Goal: Book appointment/travel/reservation

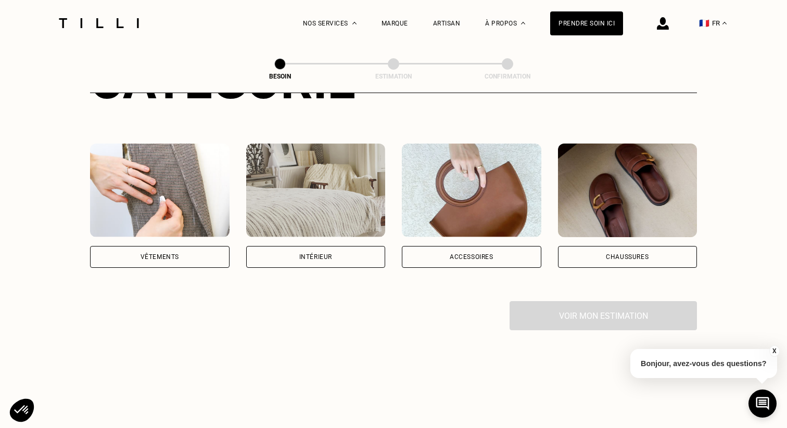
scroll to position [177, 0]
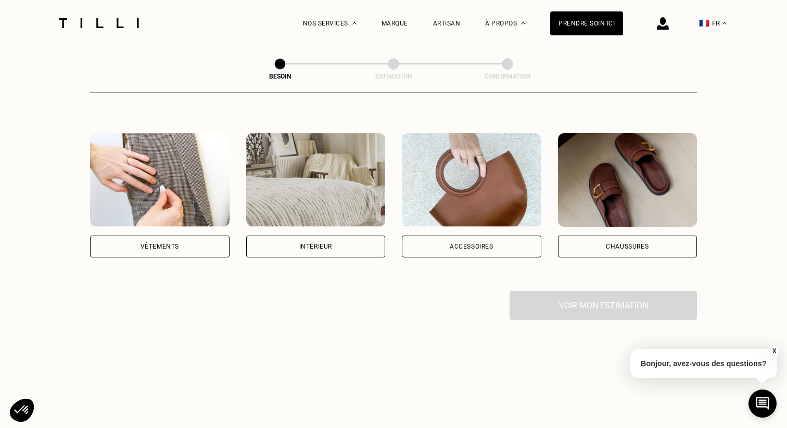
click at [167, 244] on div "Vêtements" at bounding box center [160, 247] width 39 height 6
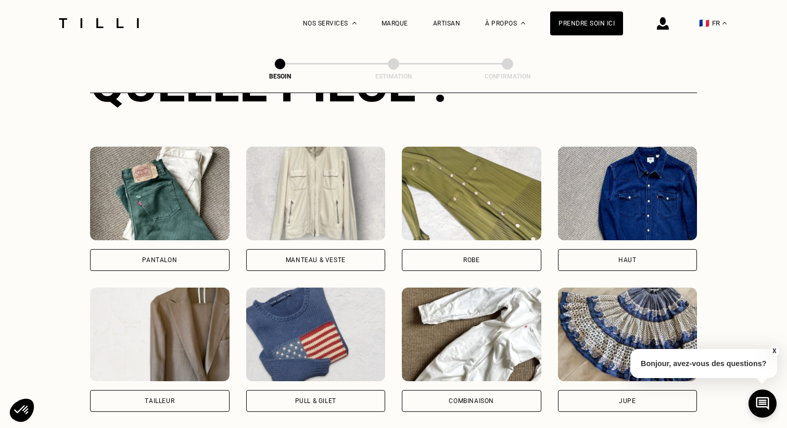
scroll to position [445, 0]
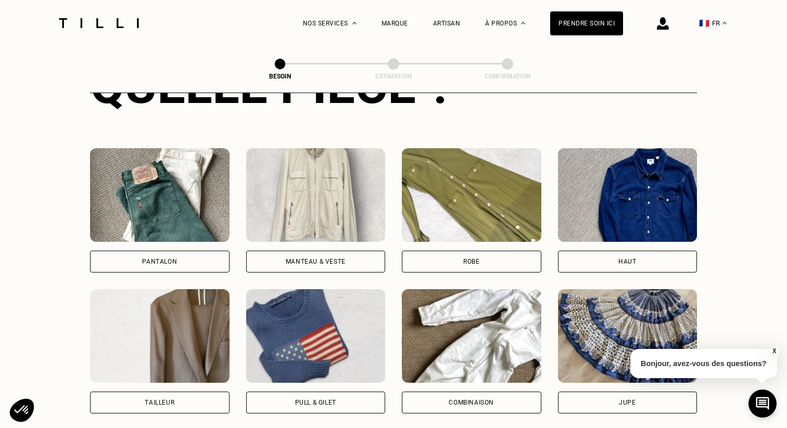
click at [181, 392] on div "Tailleur" at bounding box center [160, 403] width 140 height 22
select select "FR"
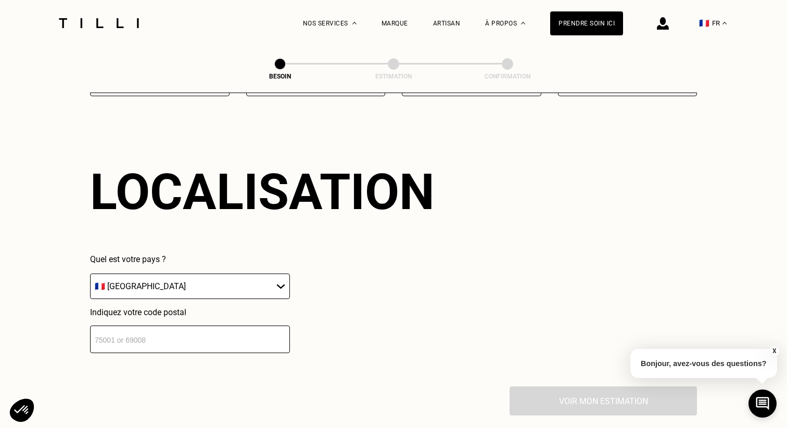
scroll to position [904, 0]
click at [183, 327] on input "number" at bounding box center [190, 339] width 200 height 28
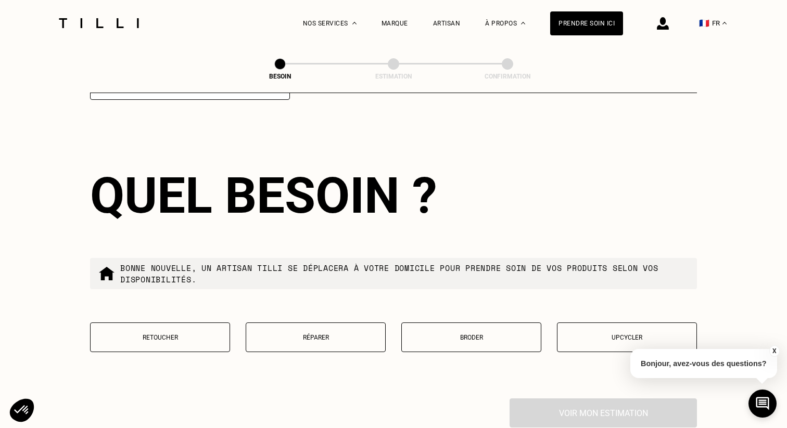
scroll to position [1161, 0]
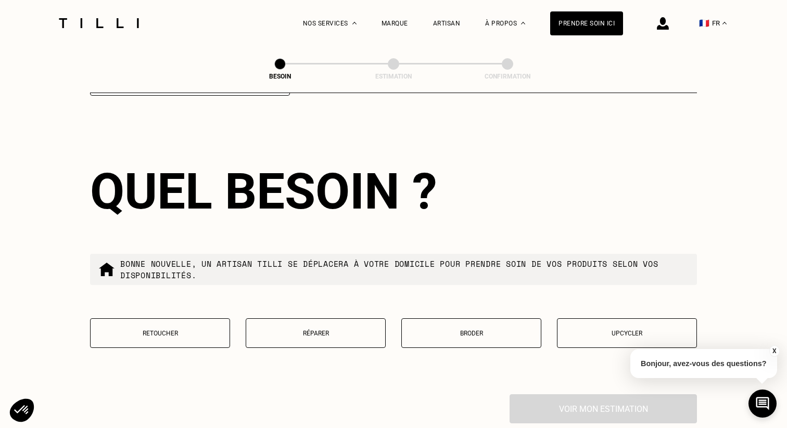
type input "75008"
click at [179, 330] on p "Retoucher" at bounding box center [160, 333] width 129 height 7
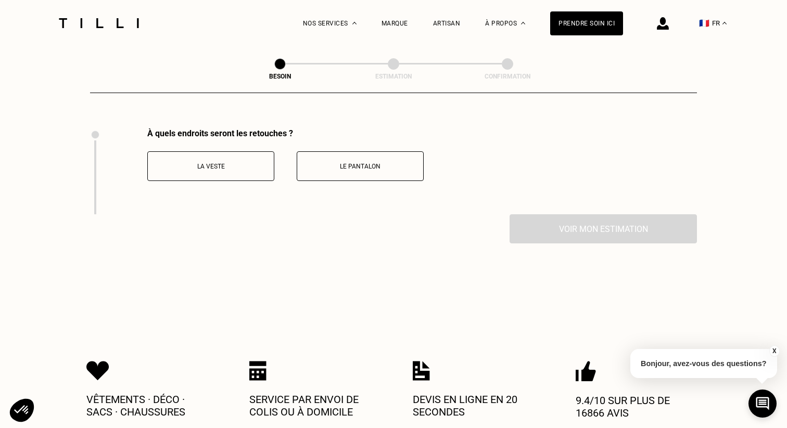
scroll to position [1428, 0]
click at [229, 162] on p "La veste" at bounding box center [211, 165] width 116 height 7
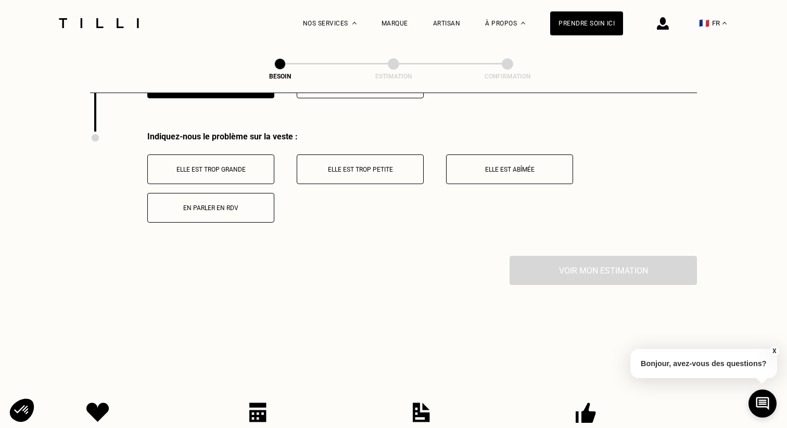
scroll to position [1514, 0]
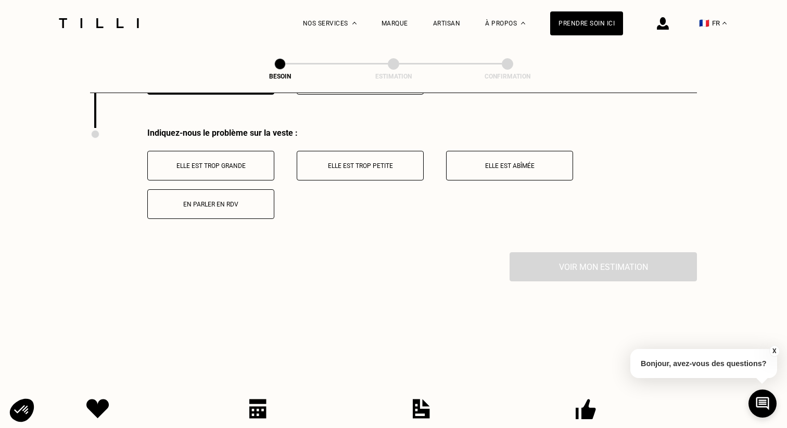
click at [234, 159] on button "Elle est trop grande" at bounding box center [210, 166] width 127 height 30
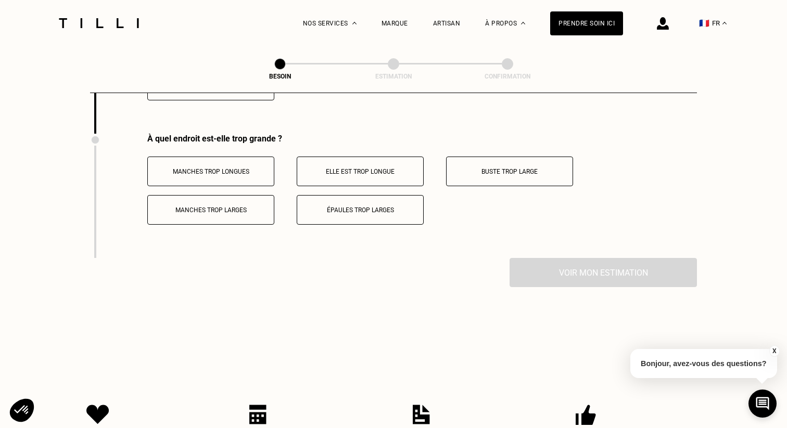
scroll to position [1638, 0]
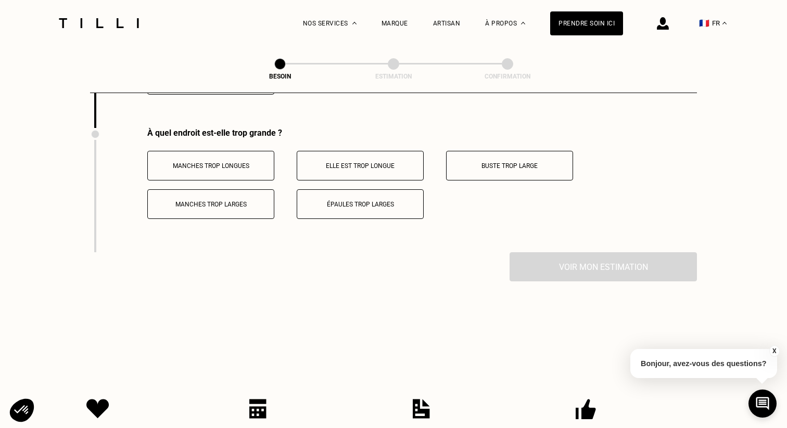
click at [311, 161] on button "Elle est trop longue" at bounding box center [360, 166] width 127 height 30
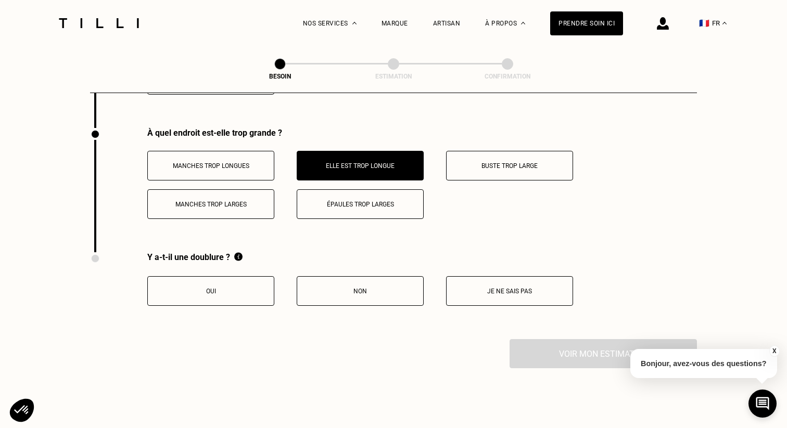
click at [239, 288] on p "Oui" at bounding box center [211, 291] width 116 height 7
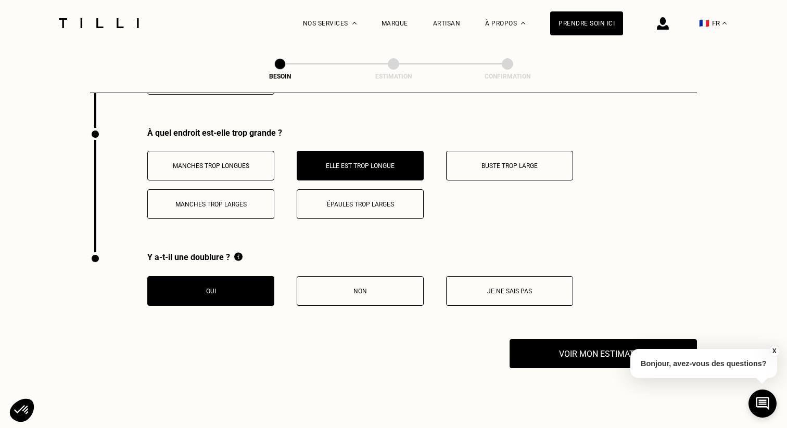
click at [506, 276] on button "Je ne sais pas" at bounding box center [509, 291] width 127 height 30
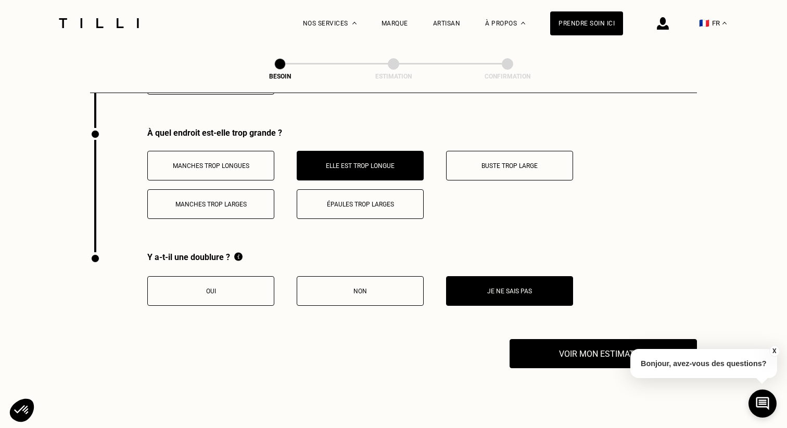
click at [214, 283] on button "Oui" at bounding box center [210, 291] width 127 height 30
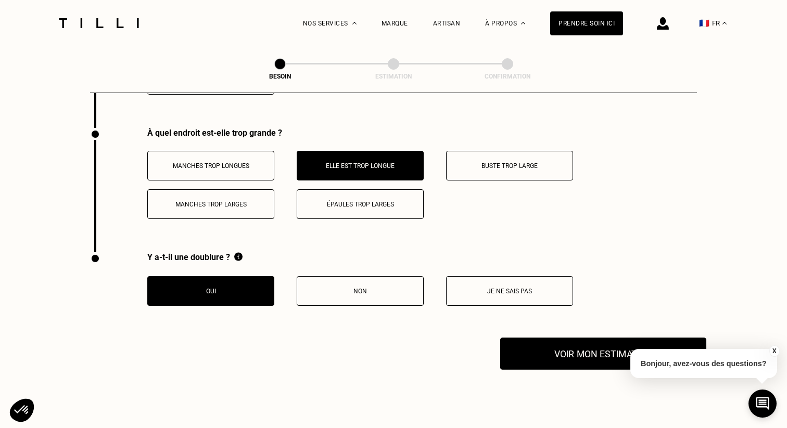
click at [604, 355] on button "Voir mon estimation" at bounding box center [603, 354] width 206 height 32
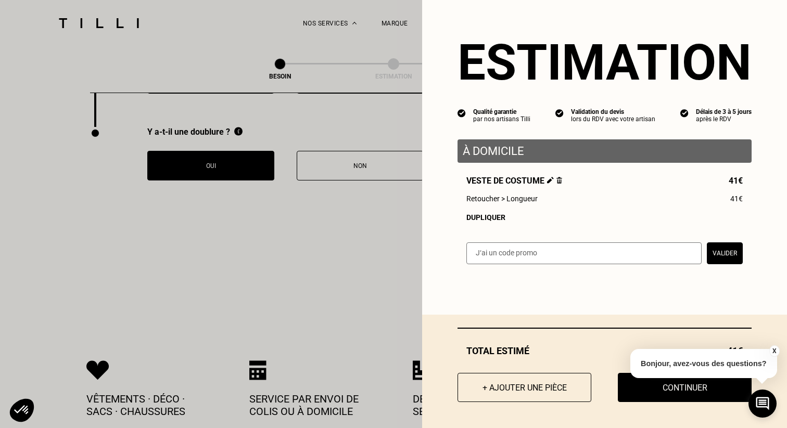
scroll to position [1782, 0]
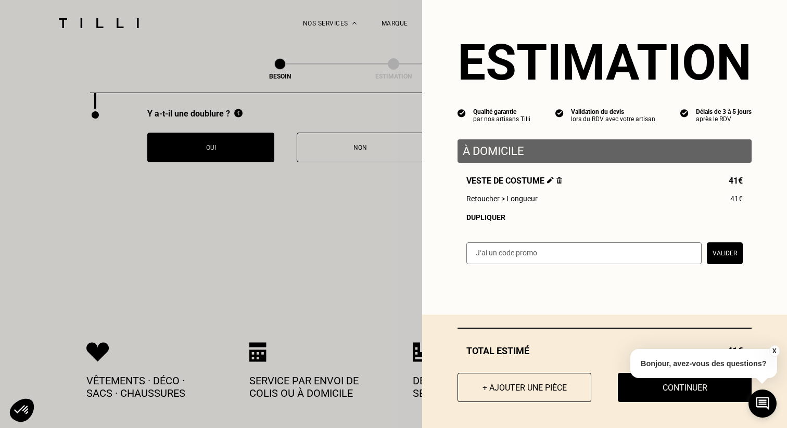
click at [774, 349] on button "X" at bounding box center [774, 351] width 10 height 11
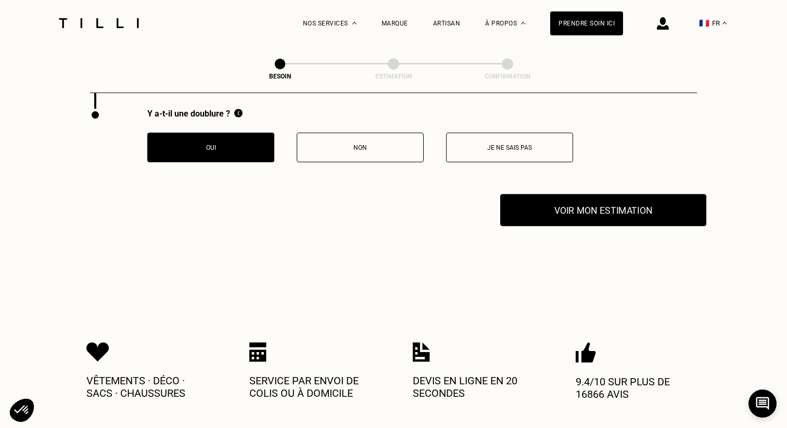
click at [627, 197] on button "Voir mon estimation" at bounding box center [603, 210] width 206 height 32
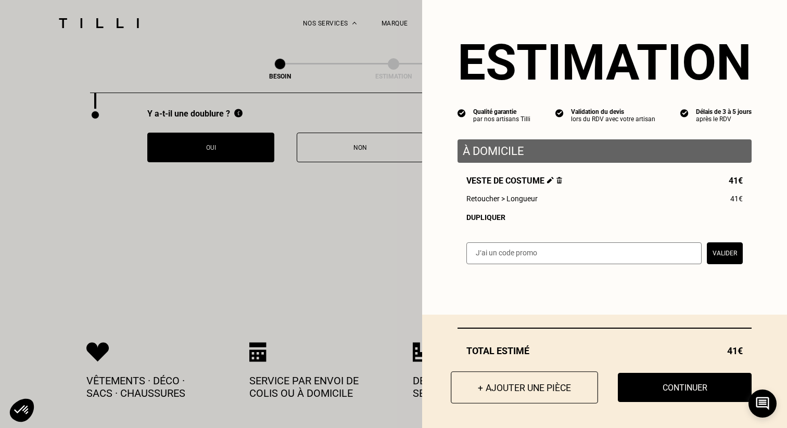
click at [497, 383] on button "+ Ajouter une pièce" at bounding box center [524, 388] width 147 height 32
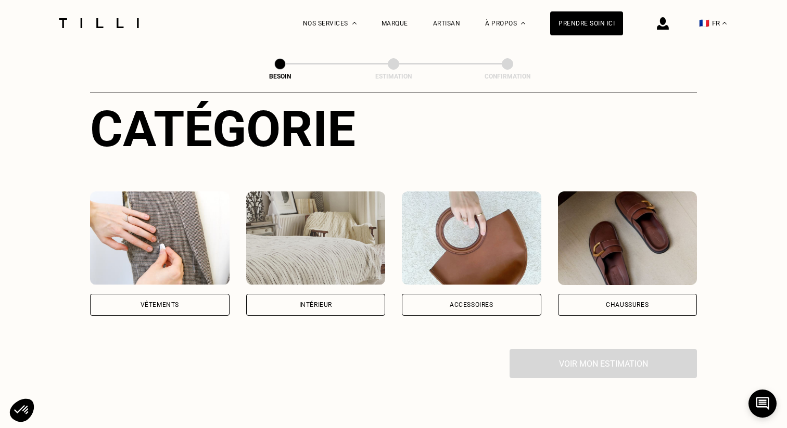
scroll to position [143, 0]
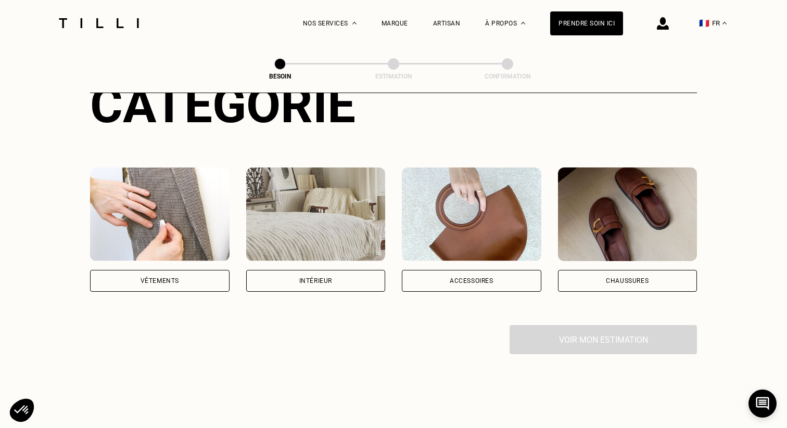
click at [153, 278] on div "Vêtements" at bounding box center [160, 281] width 39 height 6
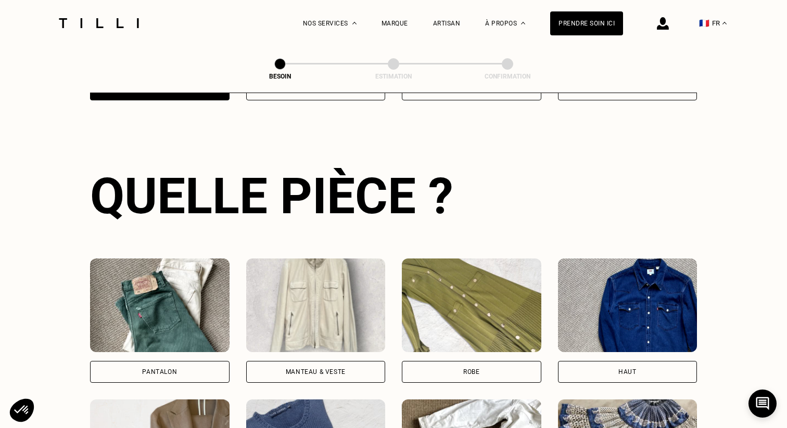
scroll to position [339, 0]
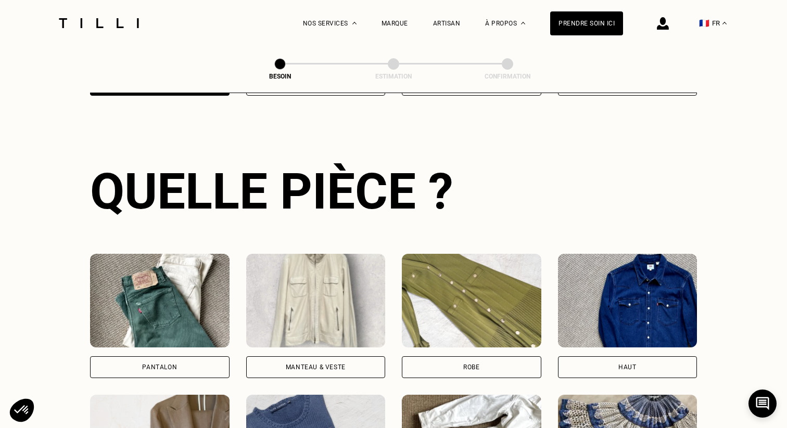
click at [299, 364] on div "Manteau & Veste" at bounding box center [316, 367] width 60 height 6
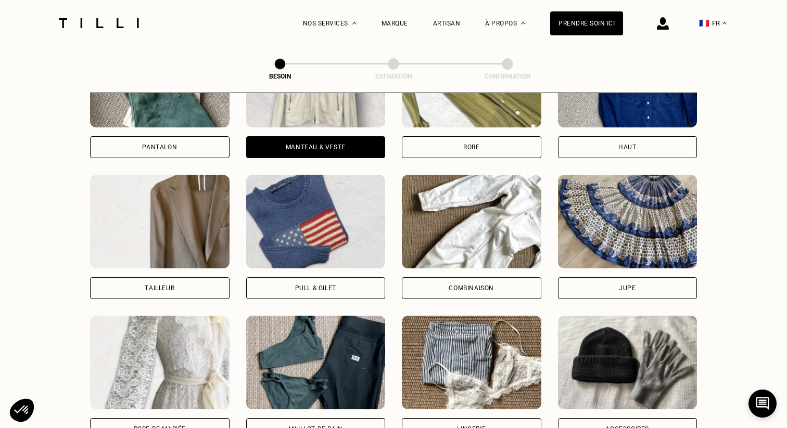
scroll to position [563, 0]
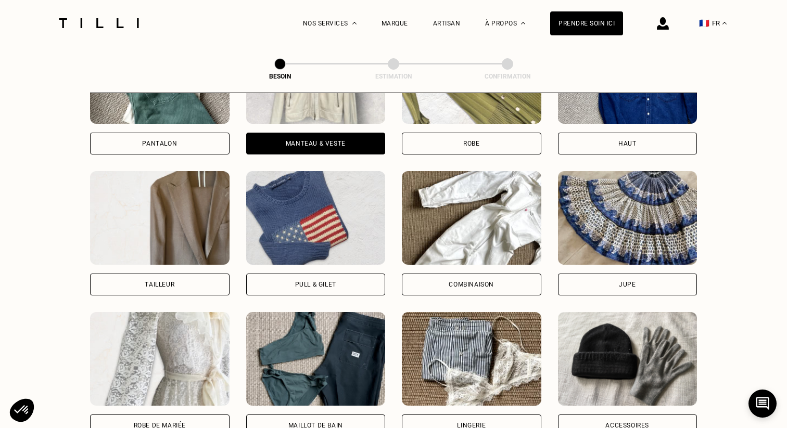
click at [155, 274] on div "Tailleur" at bounding box center [160, 285] width 140 height 22
select select "FR"
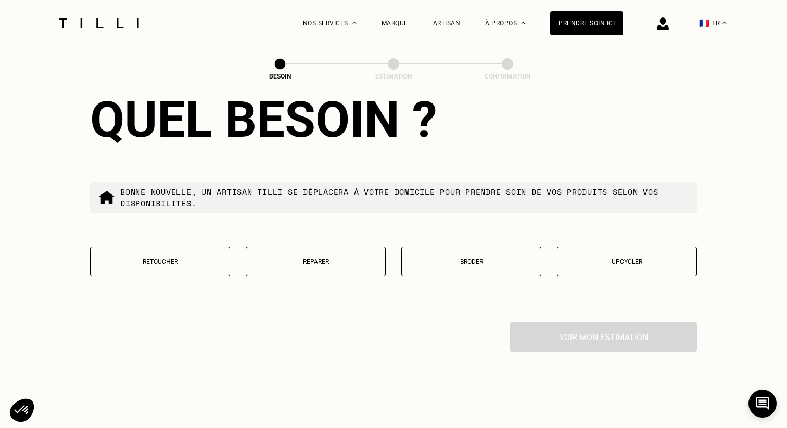
scroll to position [1238, 0]
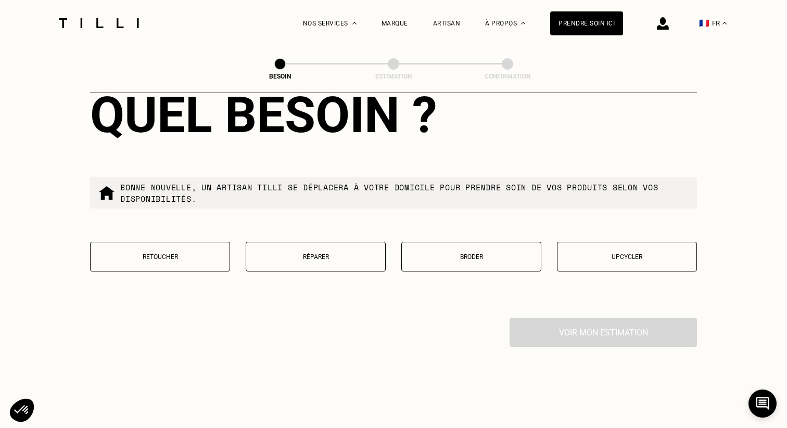
click at [181, 254] on p "Retoucher" at bounding box center [160, 257] width 129 height 7
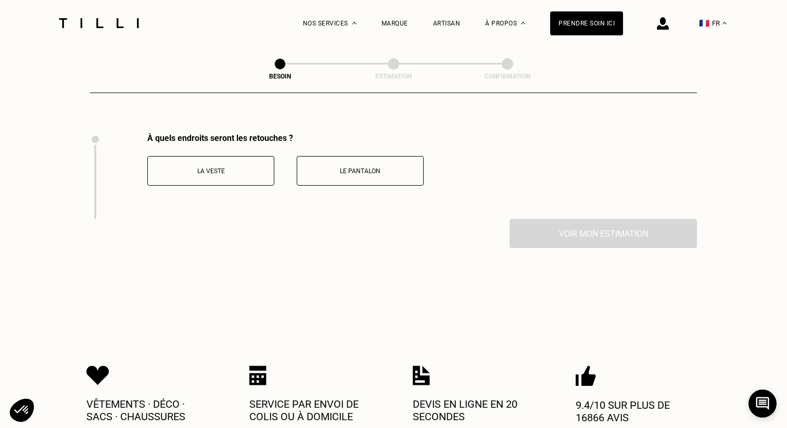
scroll to position [1428, 0]
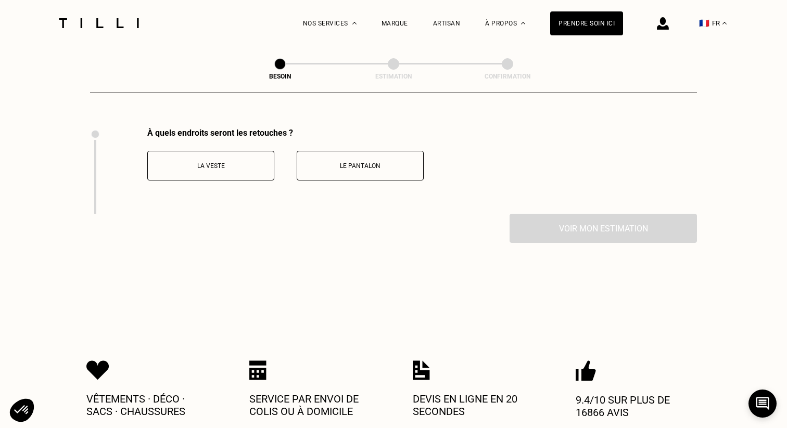
click at [224, 162] on p "La veste" at bounding box center [211, 165] width 116 height 7
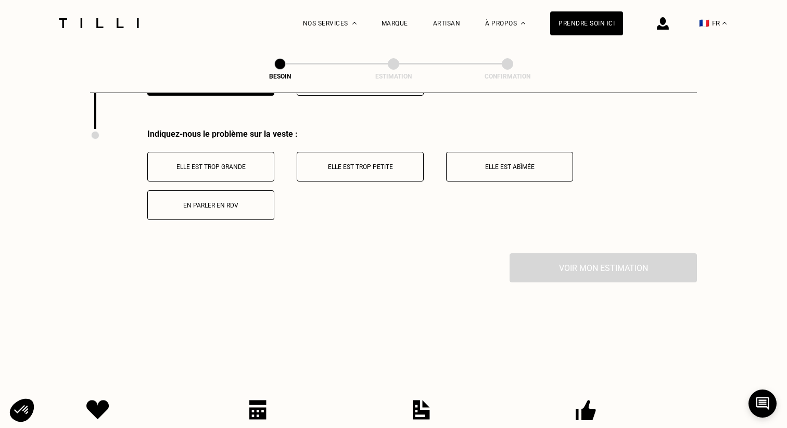
scroll to position [1514, 0]
click at [243, 162] on p "Elle est trop grande" at bounding box center [211, 165] width 116 height 7
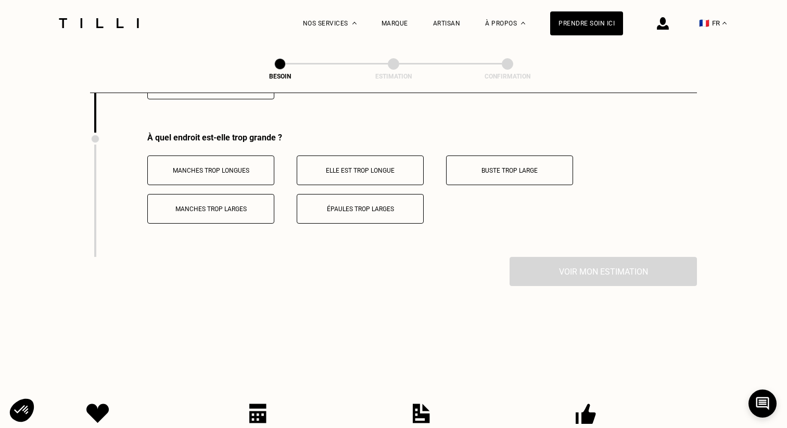
scroll to position [1638, 0]
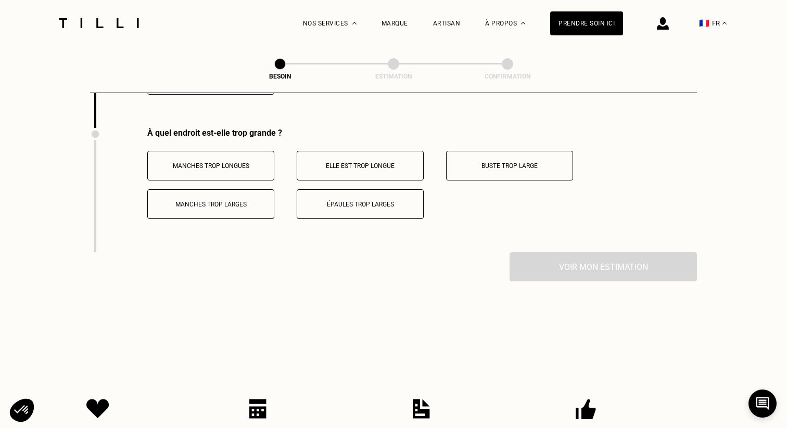
click at [346, 162] on p "Elle est trop longue" at bounding box center [360, 165] width 116 height 7
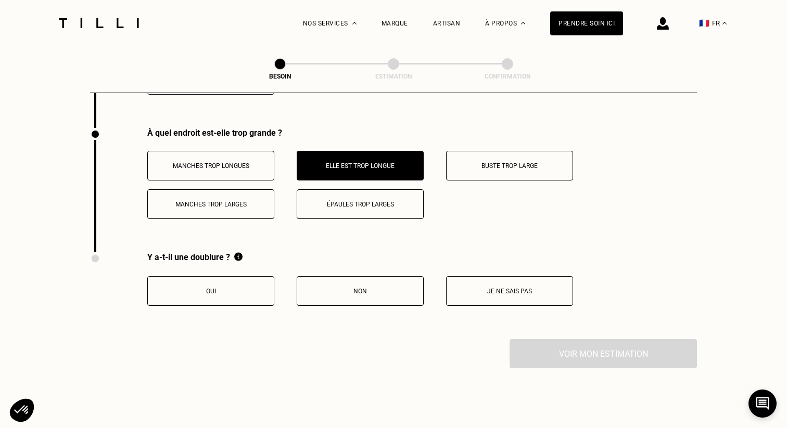
click at [223, 288] on p "Oui" at bounding box center [211, 291] width 116 height 7
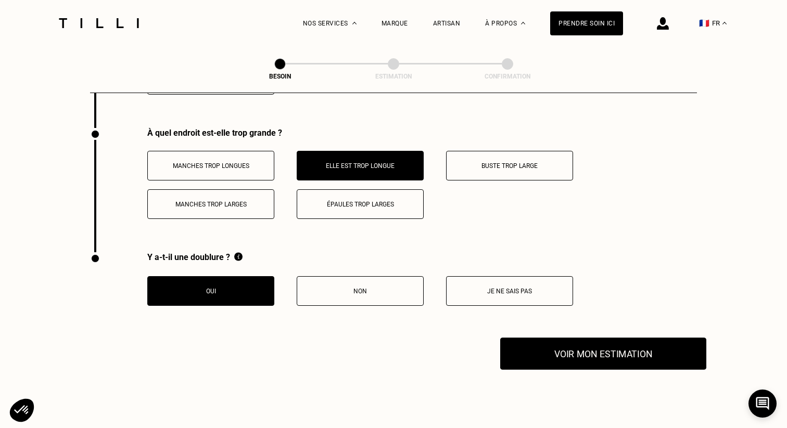
click at [597, 343] on button "Voir mon estimation" at bounding box center [603, 354] width 206 height 32
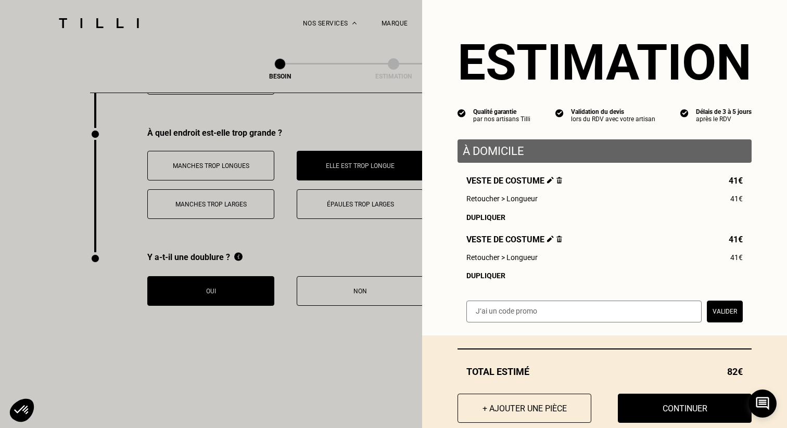
scroll to position [22, 0]
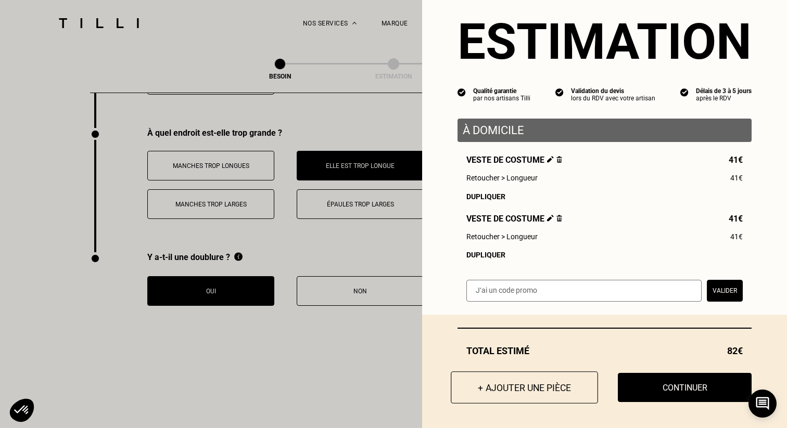
click at [535, 390] on button "+ Ajouter une pièce" at bounding box center [524, 388] width 147 height 32
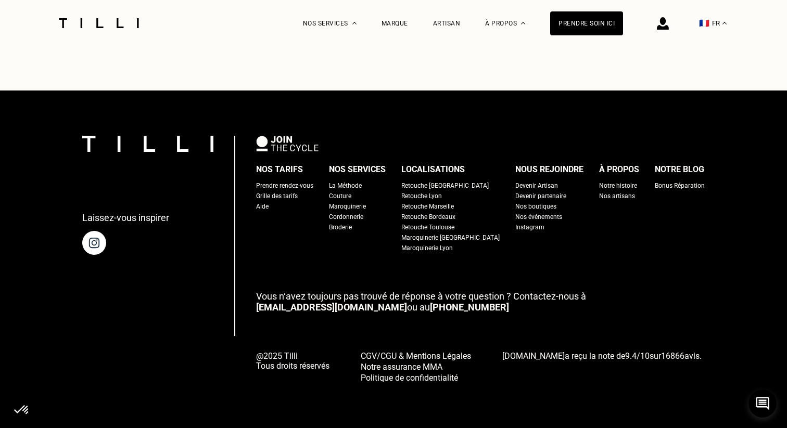
scroll to position [0, 0]
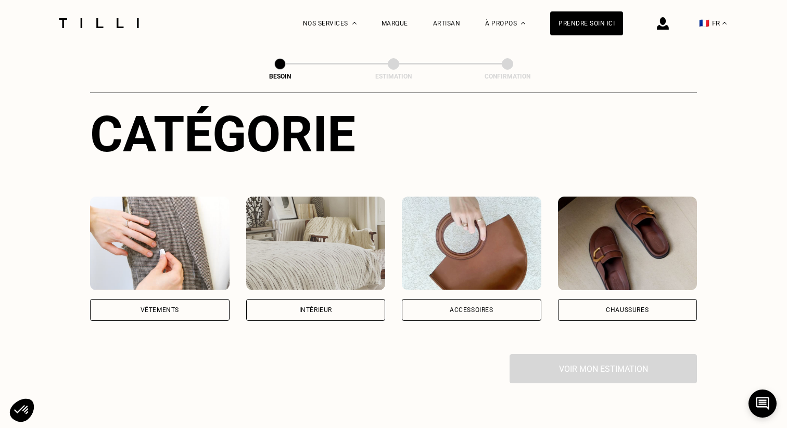
click at [156, 299] on div "Vêtements" at bounding box center [160, 310] width 140 height 22
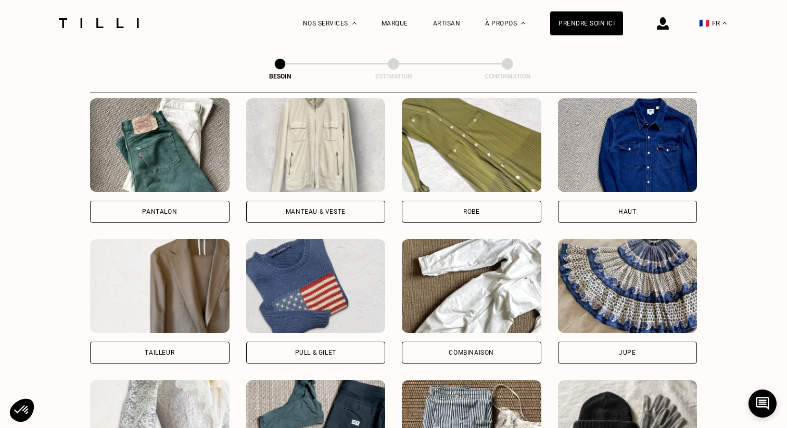
click at [150, 350] on div "Tailleur" at bounding box center [160, 353] width 30 height 6
select select "FR"
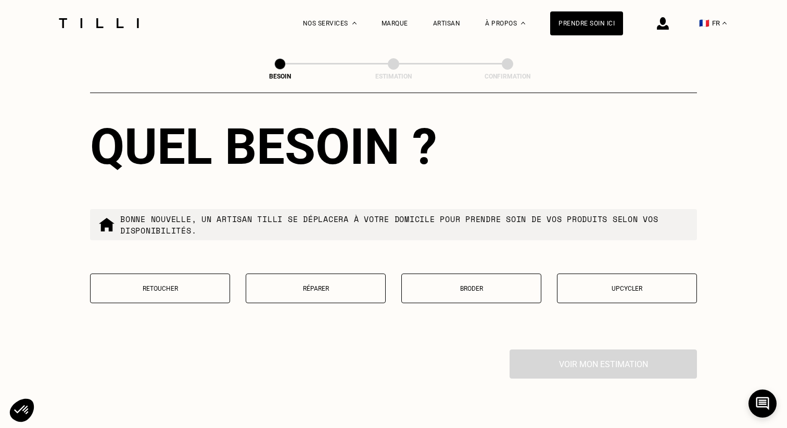
scroll to position [1223, 0]
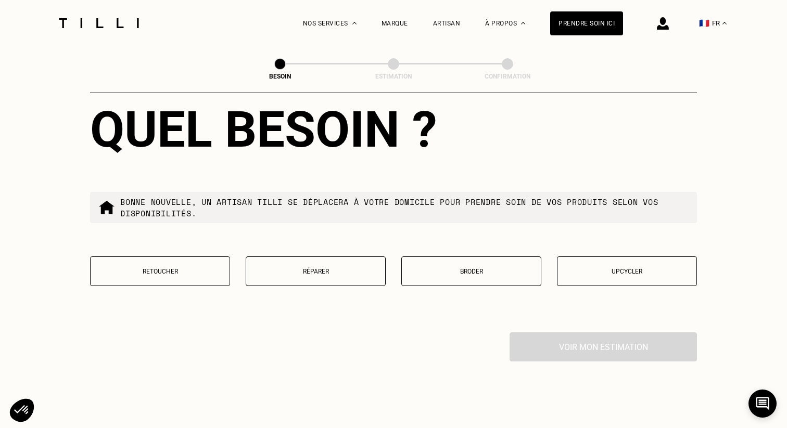
click at [182, 257] on button "Retoucher" at bounding box center [160, 272] width 140 height 30
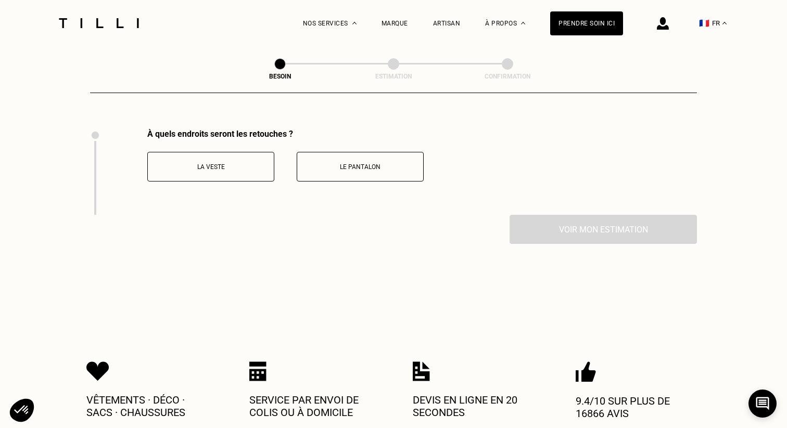
scroll to position [1428, 0]
click at [215, 166] on button "La veste" at bounding box center [210, 166] width 127 height 30
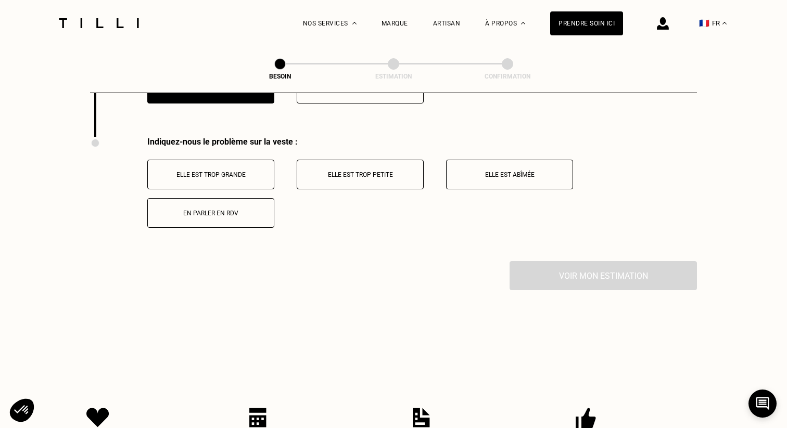
scroll to position [1514, 0]
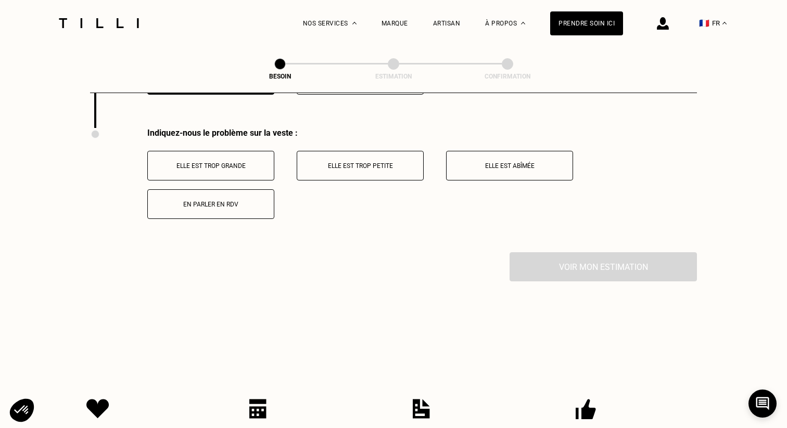
click at [228, 159] on button "Elle est trop grande" at bounding box center [210, 166] width 127 height 30
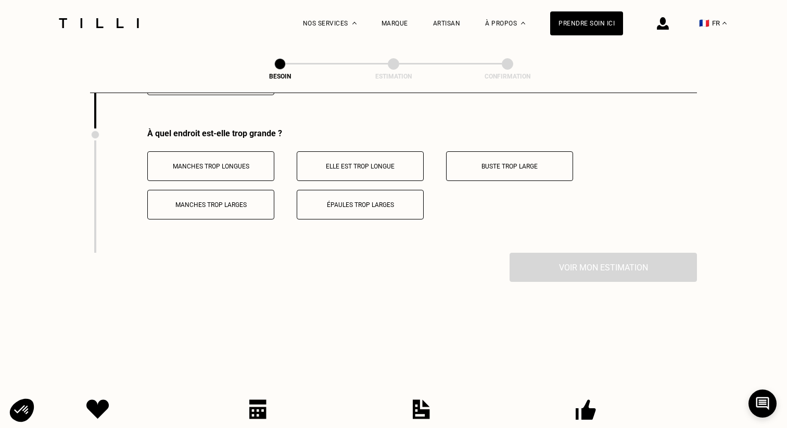
scroll to position [1638, 0]
click at [229, 160] on button "Manches trop longues" at bounding box center [210, 166] width 127 height 30
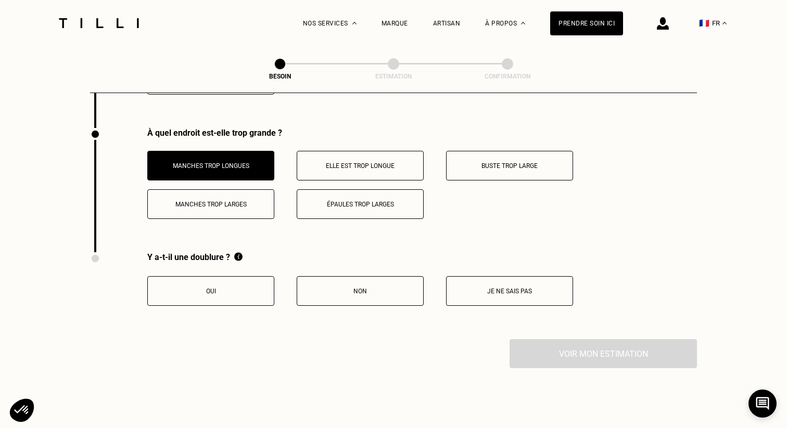
click at [348, 162] on p "Elle est trop longue" at bounding box center [360, 165] width 116 height 7
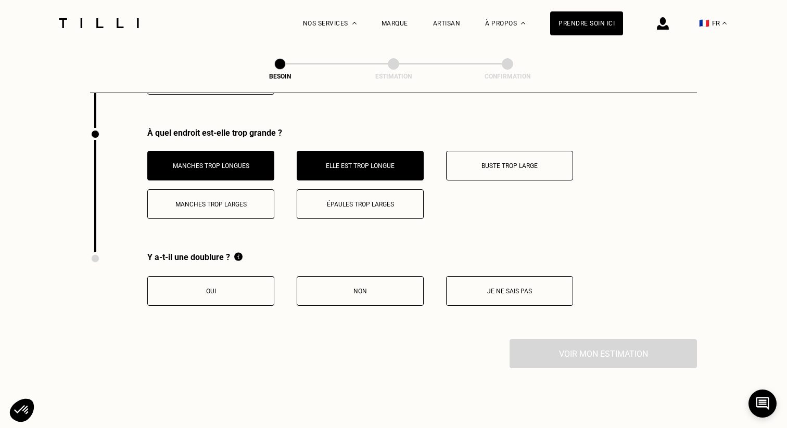
click at [229, 162] on p "Manches trop longues" at bounding box center [211, 165] width 116 height 7
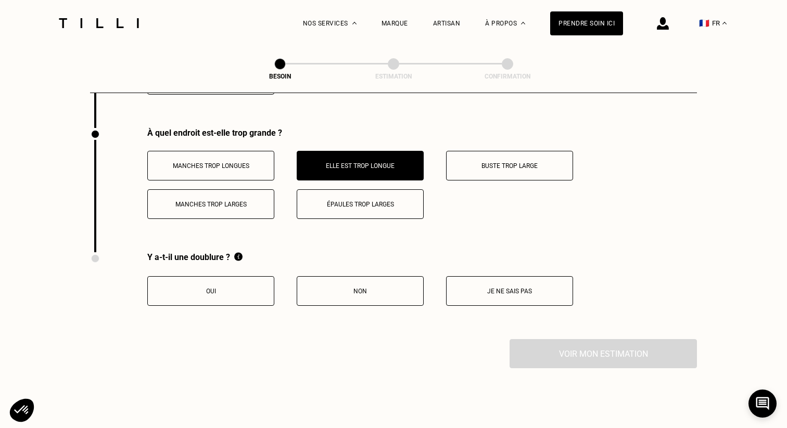
click at [355, 276] on button "Non" at bounding box center [360, 291] width 127 height 30
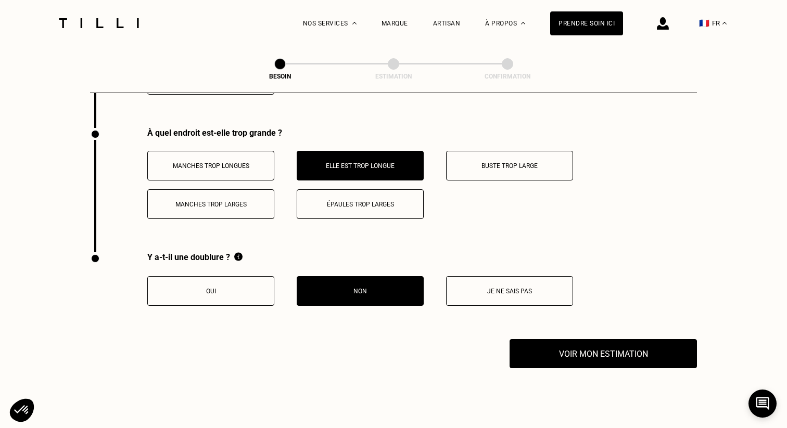
click at [518, 288] on p "Je ne sais pas" at bounding box center [510, 291] width 116 height 7
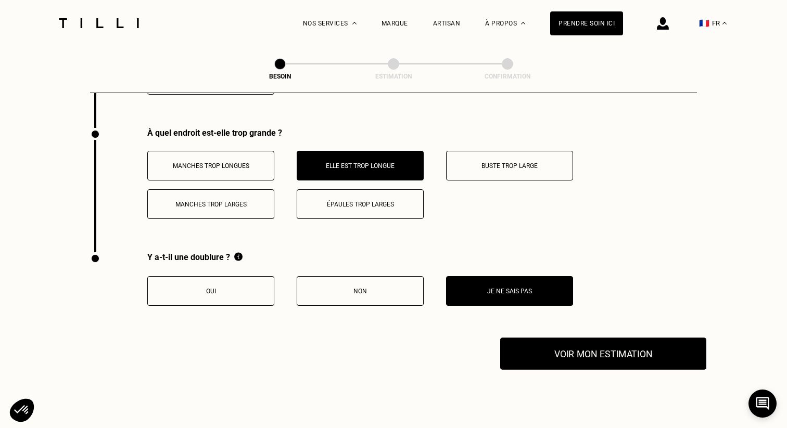
click at [583, 341] on button "Voir mon estimation" at bounding box center [603, 354] width 206 height 32
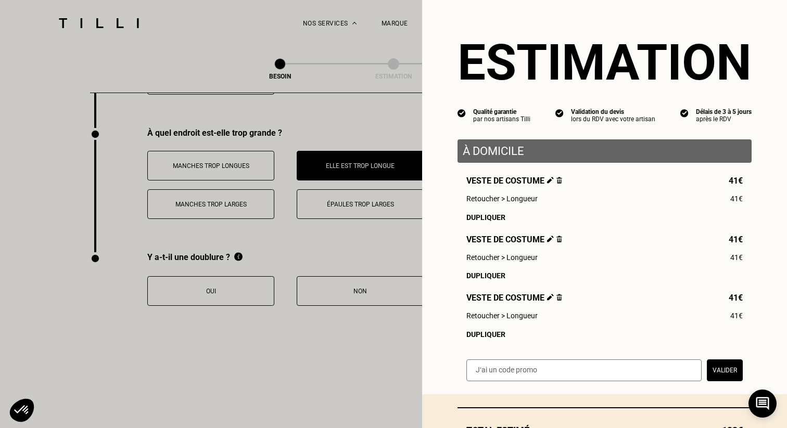
scroll to position [81, 0]
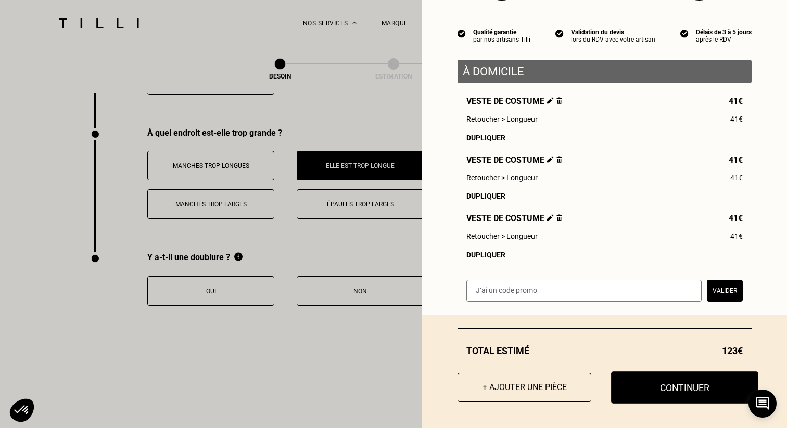
click at [666, 393] on button "Continuer" at bounding box center [684, 388] width 147 height 32
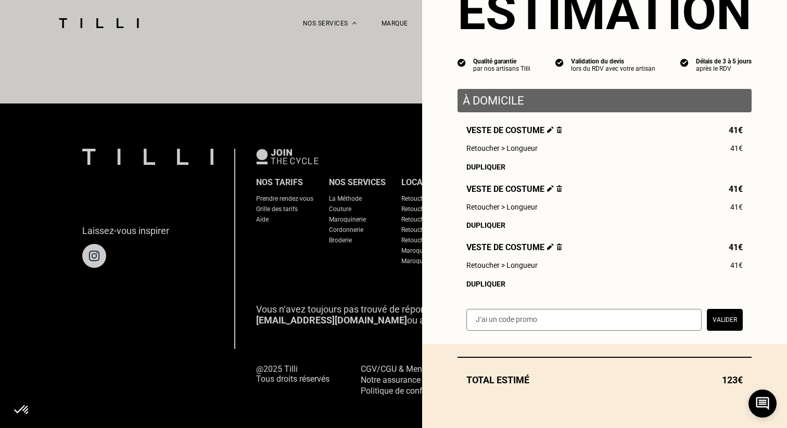
select select "FR"
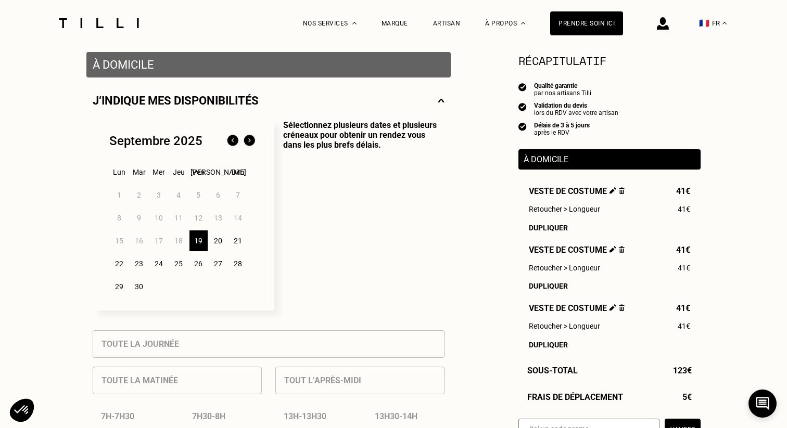
scroll to position [203, 0]
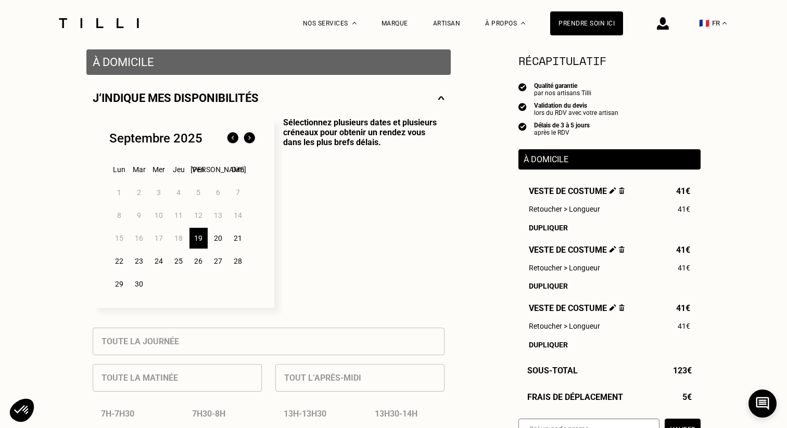
click at [118, 262] on div "22" at bounding box center [119, 261] width 18 height 21
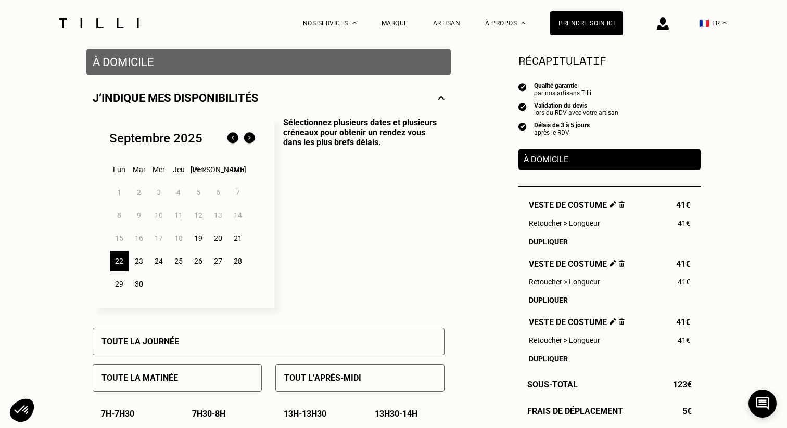
click at [142, 263] on div "23" at bounding box center [139, 261] width 18 height 21
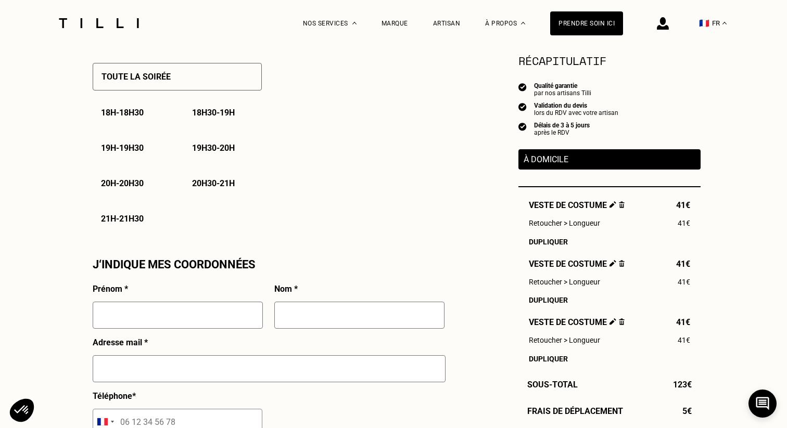
scroll to position [751, 0]
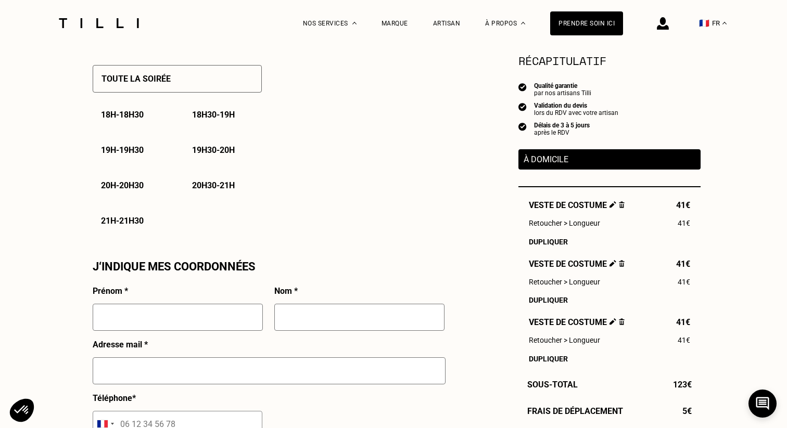
click at [161, 316] on input "text" at bounding box center [178, 317] width 170 height 27
type input "Babacar"
type input "[PERSON_NAME]"
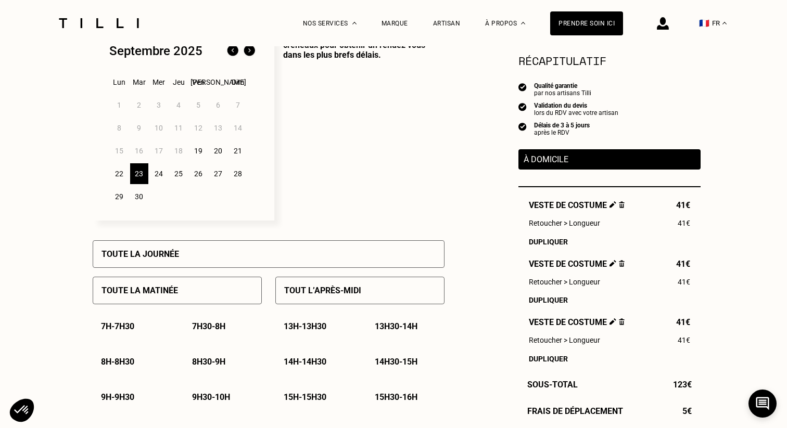
scroll to position [288, 0]
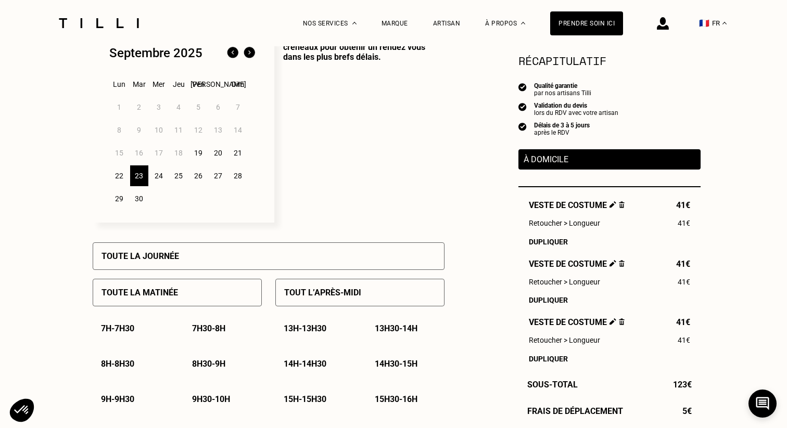
type input "[EMAIL_ADDRESS][DOMAIN_NAME]"
click at [162, 181] on div "24" at bounding box center [159, 176] width 18 height 21
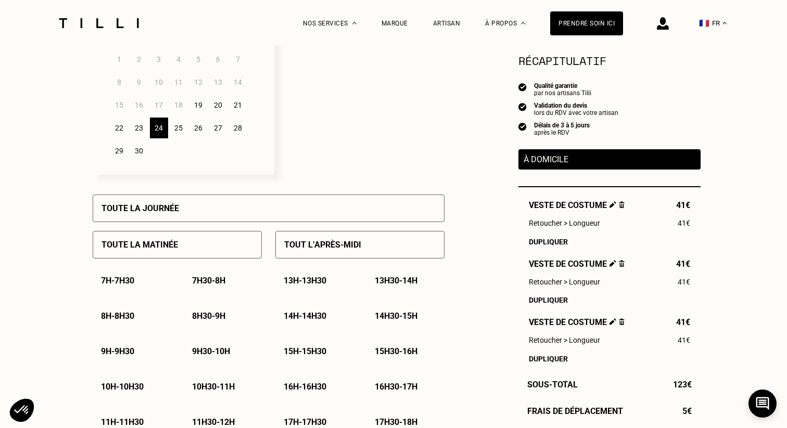
scroll to position [338, 0]
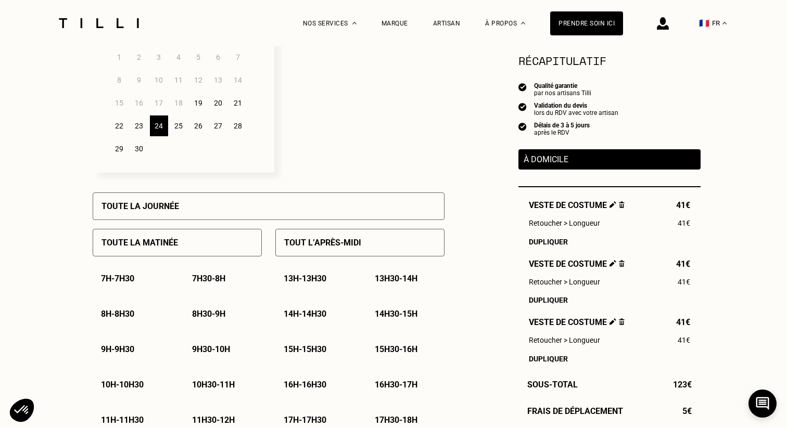
click at [215, 205] on div "Toute la journée" at bounding box center [269, 207] width 352 height 28
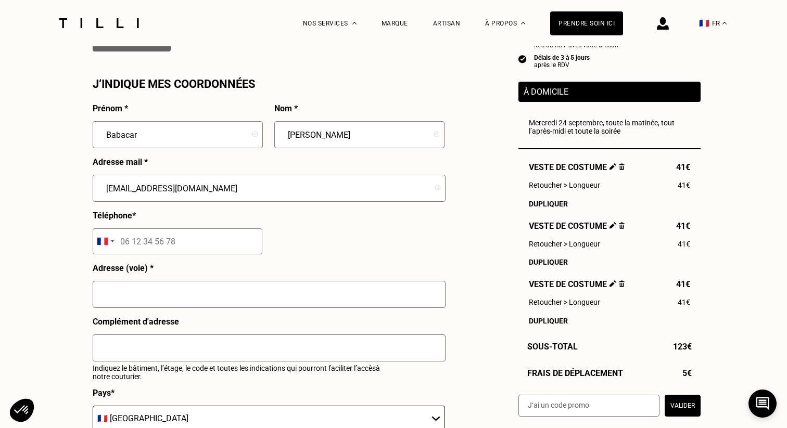
scroll to position [940, 0]
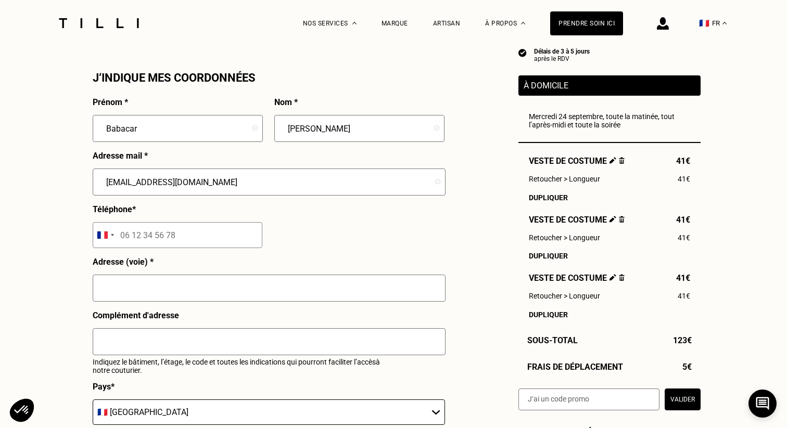
click at [200, 297] on input "text" at bounding box center [269, 288] width 353 height 27
type input "[STREET_ADDRESS]"
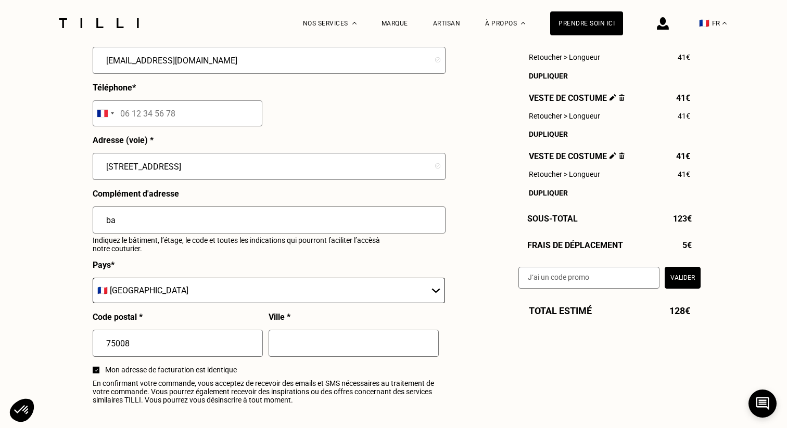
scroll to position [1062, 0]
type input "bat 2C"
click at [309, 348] on input "text" at bounding box center [354, 343] width 170 height 27
type input "[GEOGRAPHIC_DATA]"
click at [134, 116] on input "tel" at bounding box center [178, 113] width 170 height 26
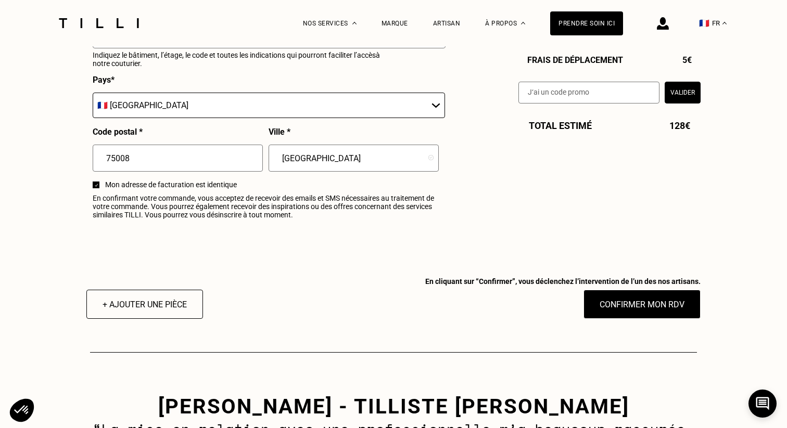
scroll to position [1304, 0]
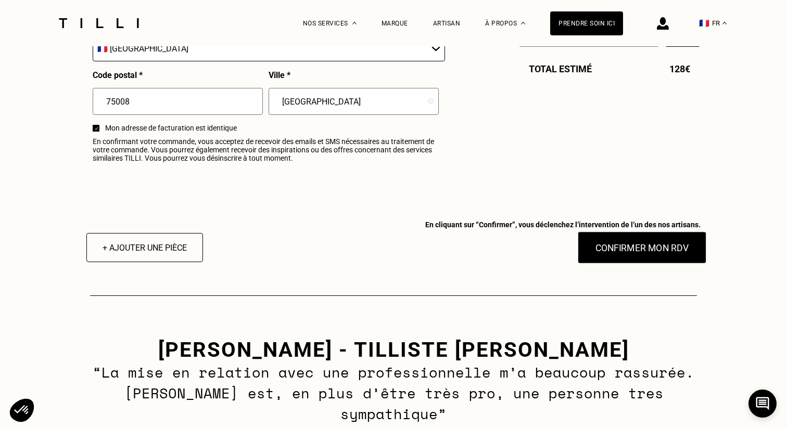
type input "07 68 00 76 65"
click at [626, 250] on button "Confirmer mon RDV" at bounding box center [642, 248] width 129 height 32
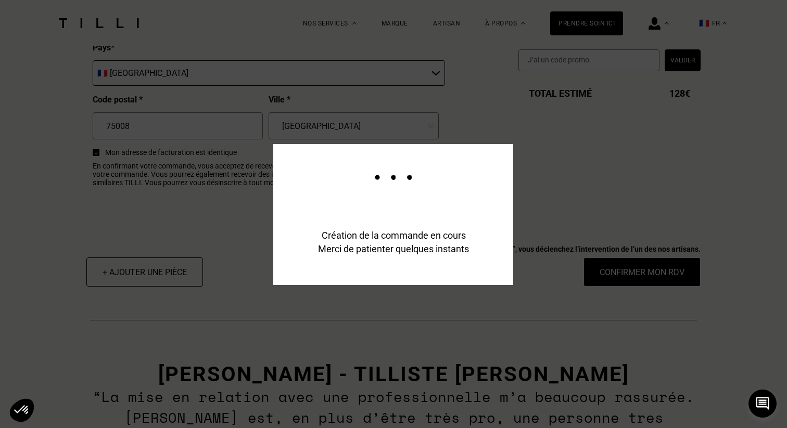
scroll to position [1329, 0]
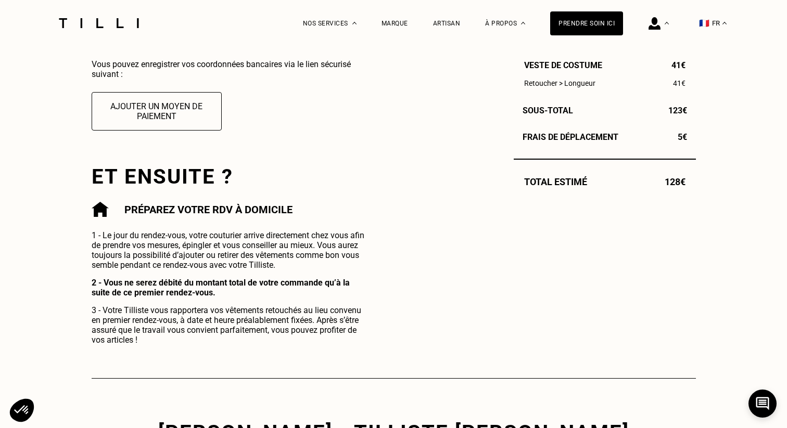
scroll to position [409, 0]
